Goal: Find specific page/section

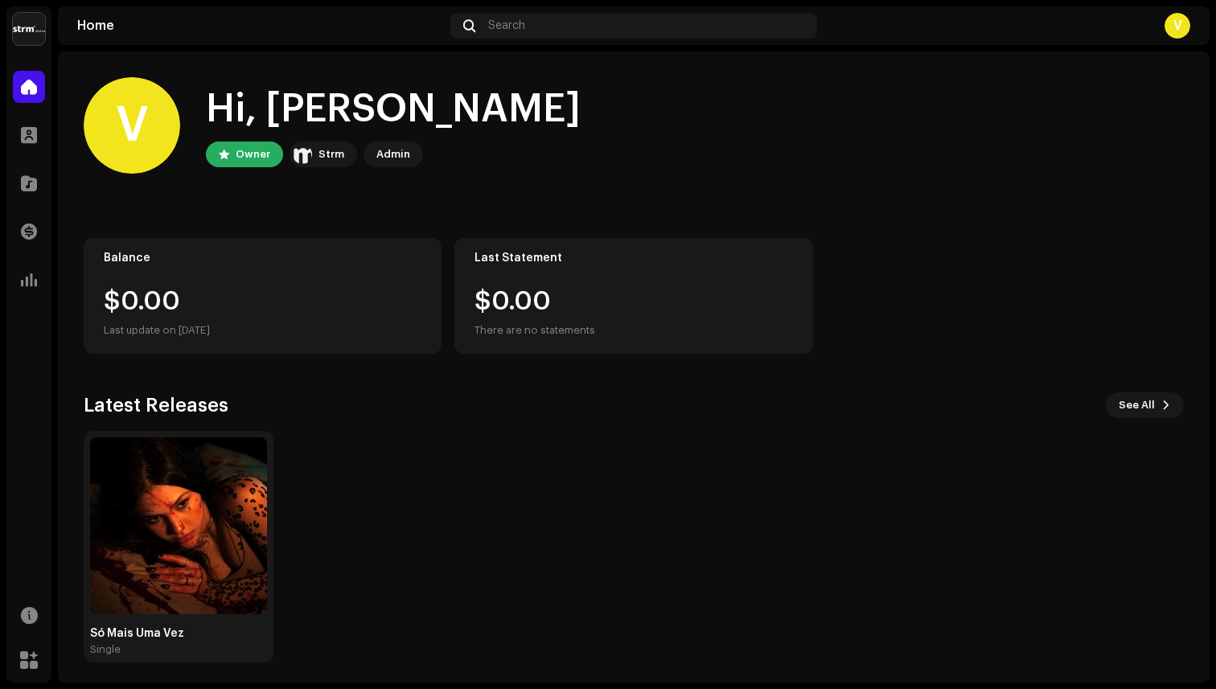
scroll to position [6, 0]
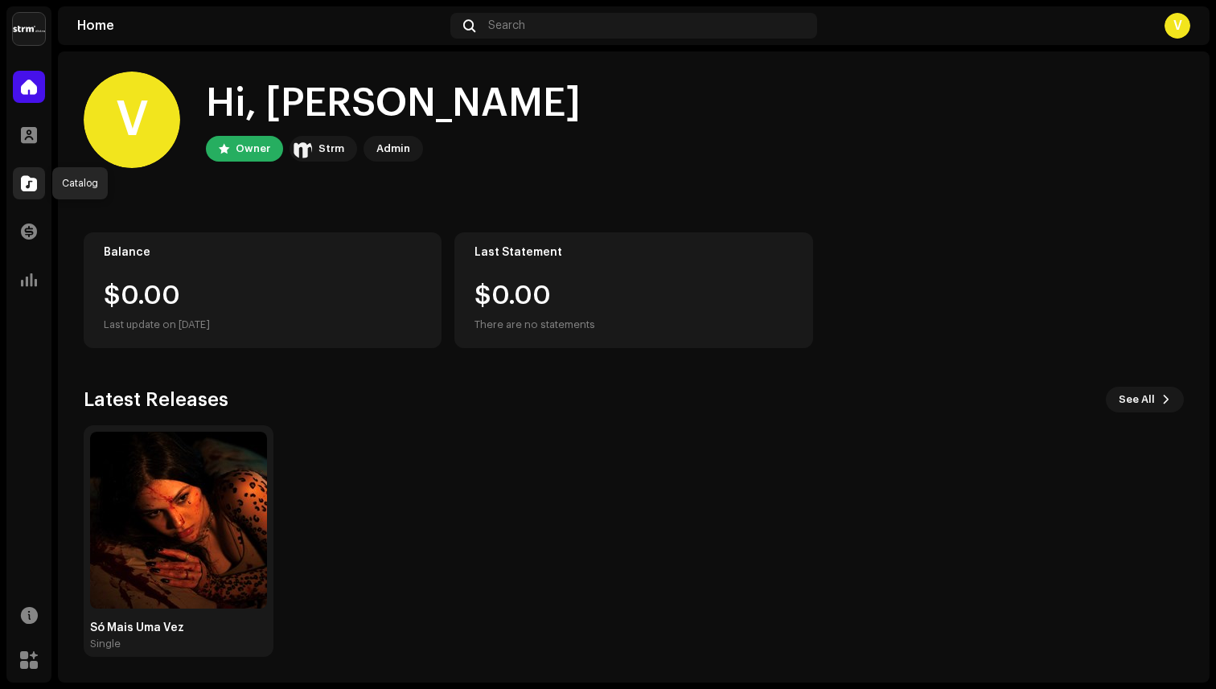
click at [25, 174] on div at bounding box center [29, 183] width 32 height 32
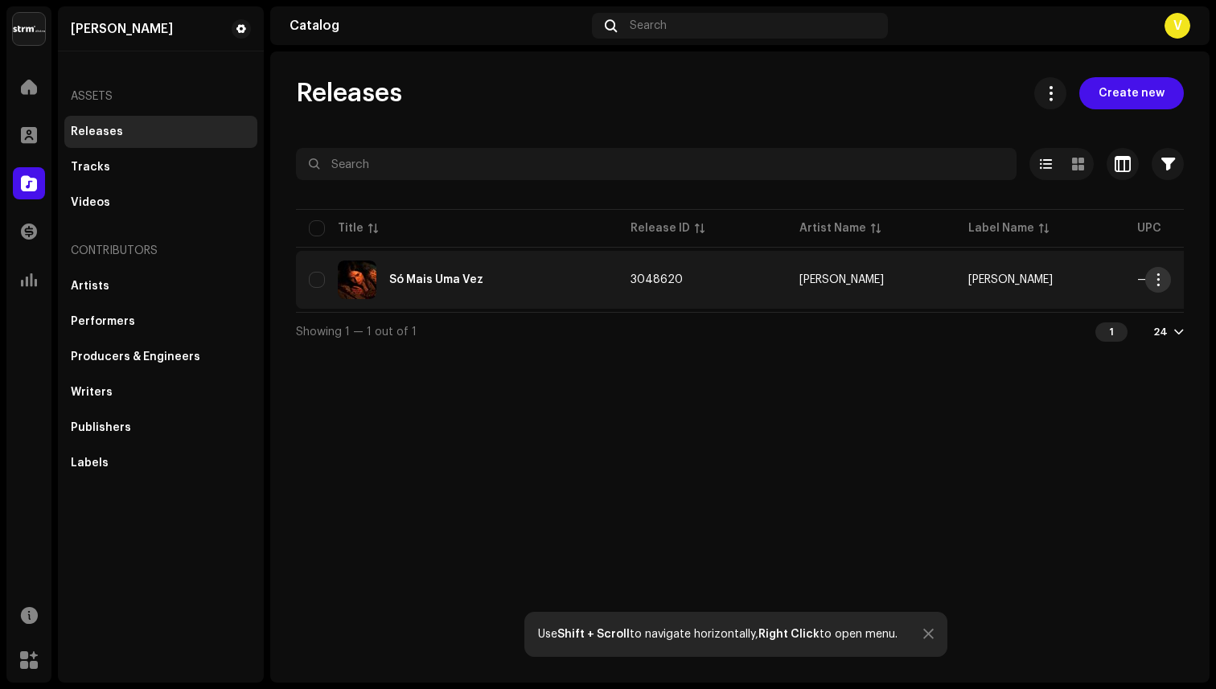
click at [1146, 273] on button "button" at bounding box center [1158, 280] width 26 height 26
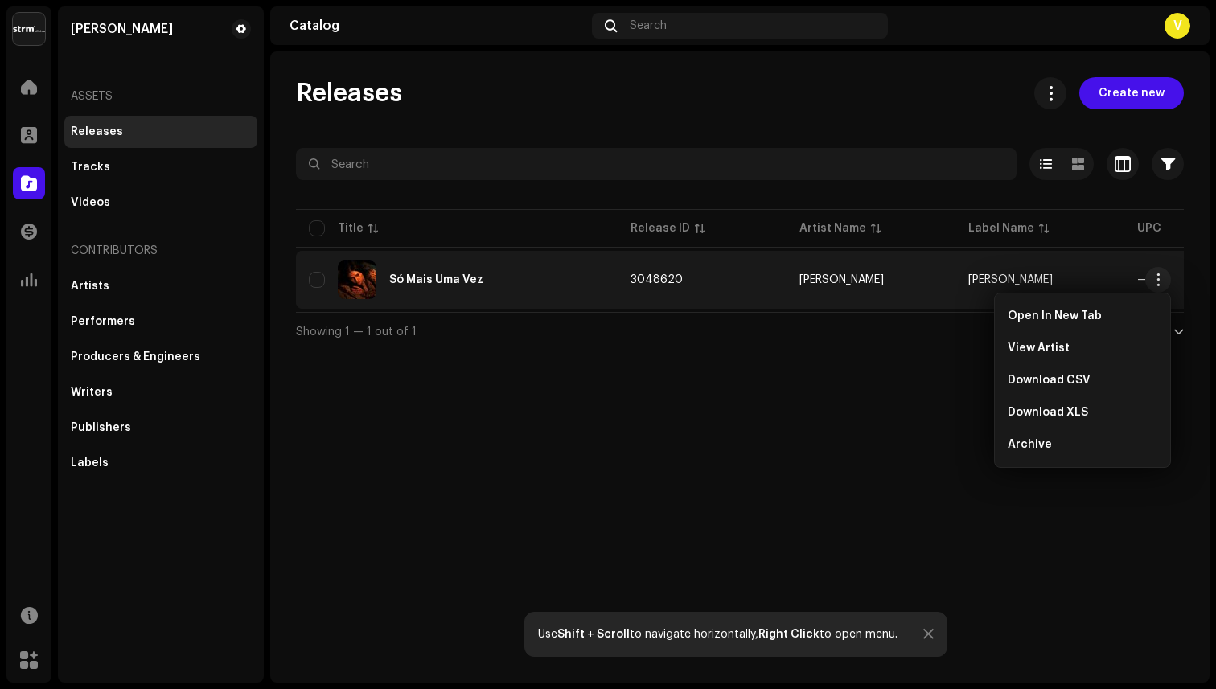
click at [700, 495] on div "Releases Create new Selected 0 Options Filters Distribution status Never Distri…" at bounding box center [739, 366] width 939 height 631
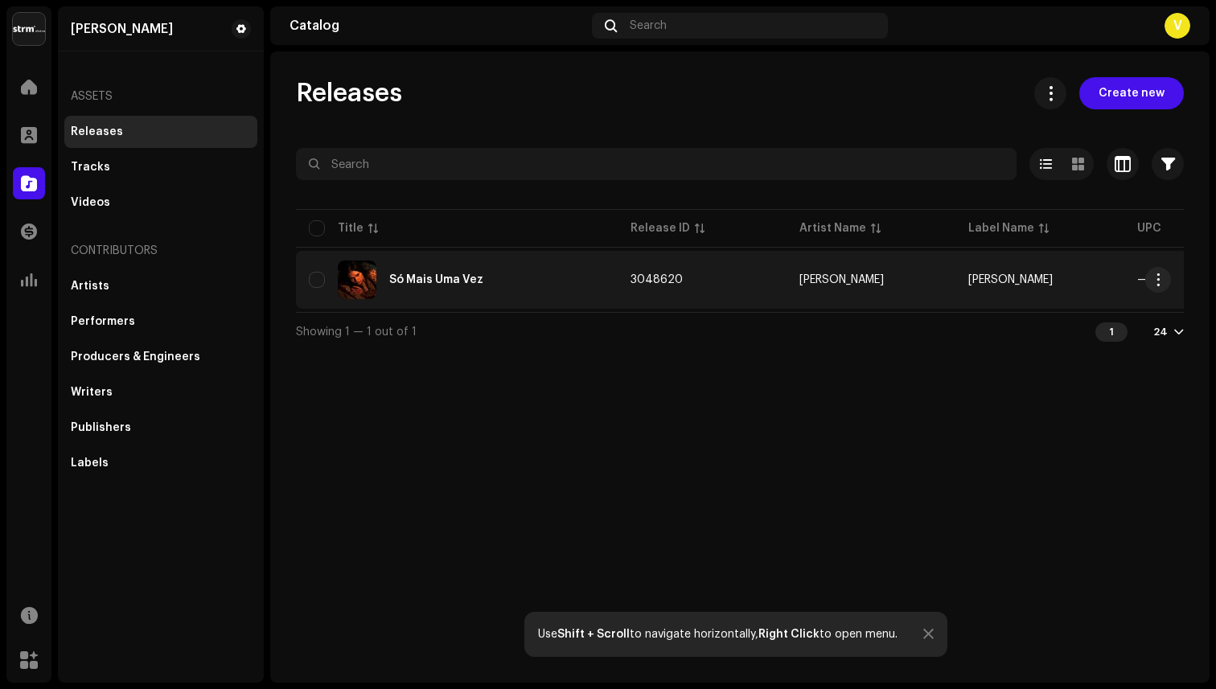
click at [424, 265] on div "Só Mais Uma Vez" at bounding box center [457, 280] width 296 height 39
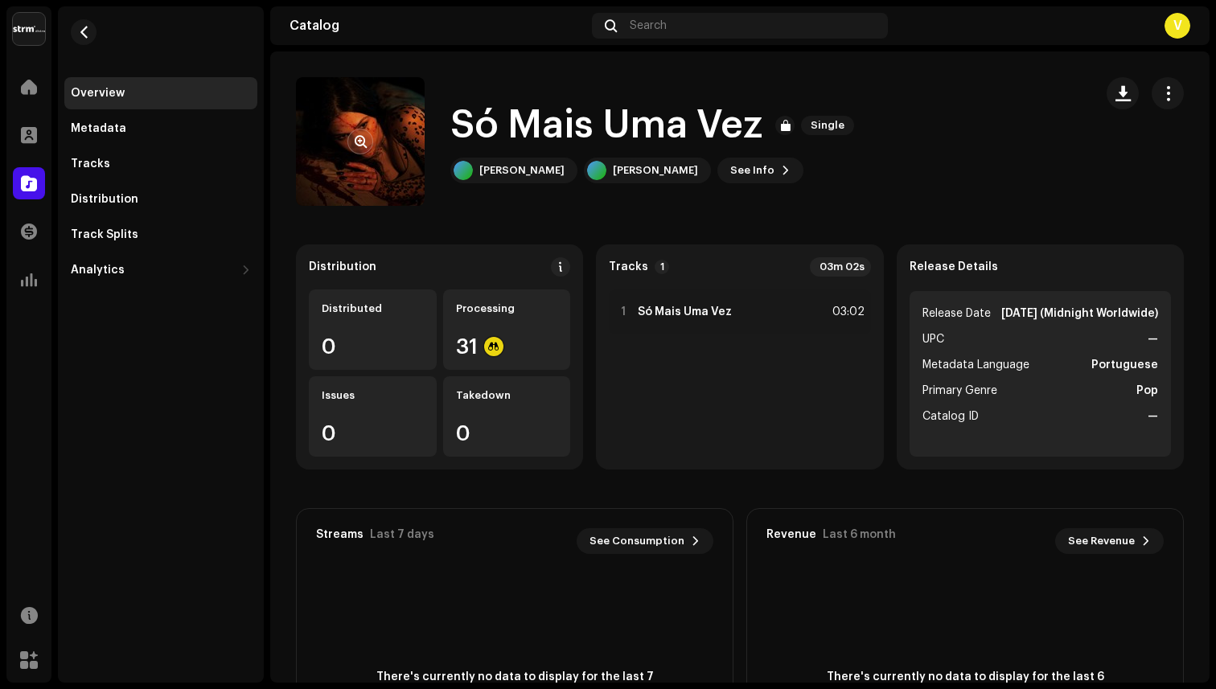
click at [384, 169] on re-a-cover at bounding box center [360, 141] width 129 height 129
click at [1161, 98] on span "button" at bounding box center [1168, 93] width 15 height 13
